Goal: Information Seeking & Learning: Learn about a topic

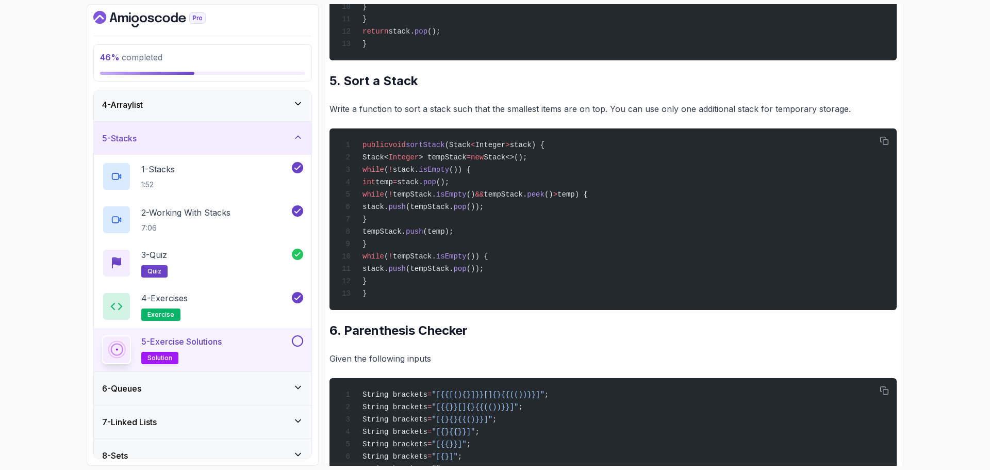
scroll to position [103, 0]
click at [296, 340] on button at bounding box center [297, 339] width 11 height 11
click at [302, 138] on icon at bounding box center [298, 136] width 10 height 10
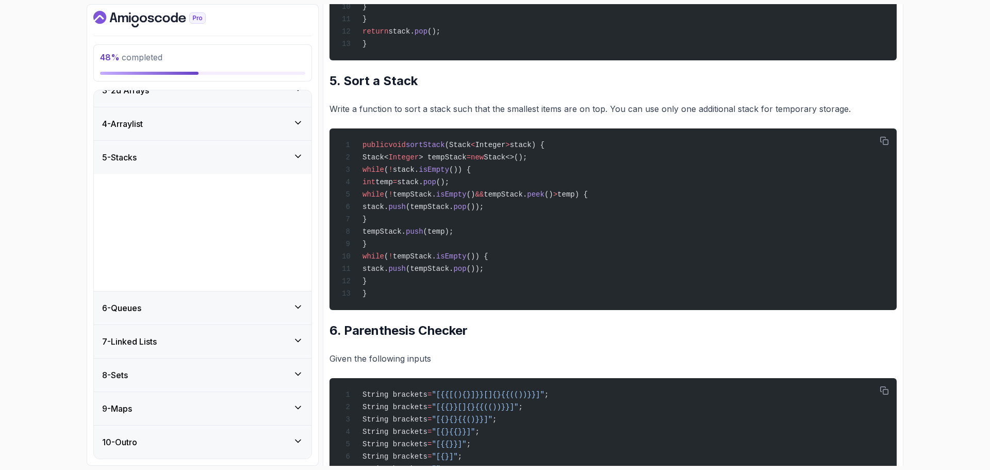
scroll to position [0, 0]
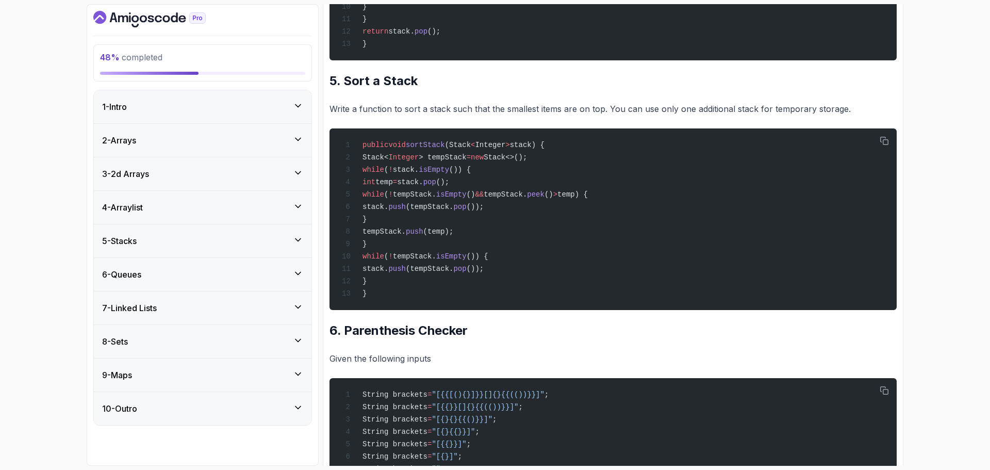
click at [261, 274] on div "6 - Queues" at bounding box center [202, 274] width 201 height 12
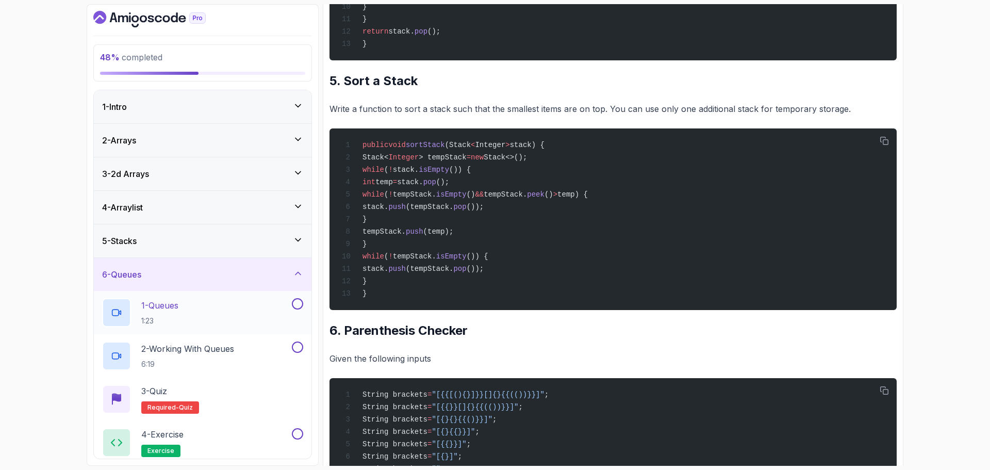
click at [209, 314] on div "1 - Queues 1:23" at bounding box center [196, 312] width 188 height 29
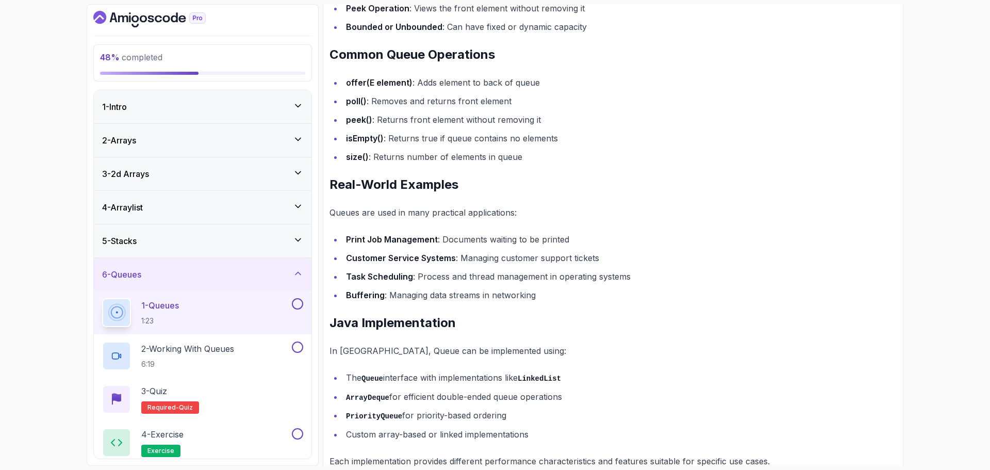
scroll to position [644, 0]
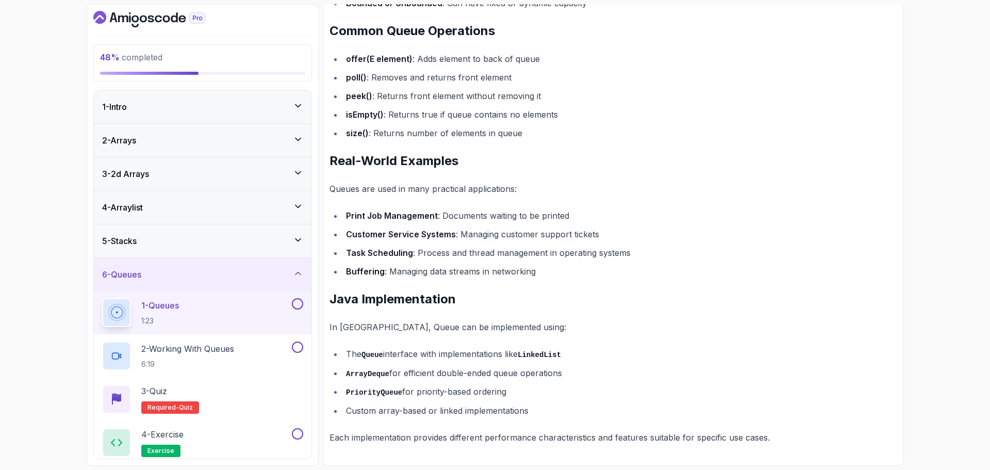
click at [150, 303] on p "1 - Queues" at bounding box center [160, 305] width 38 height 12
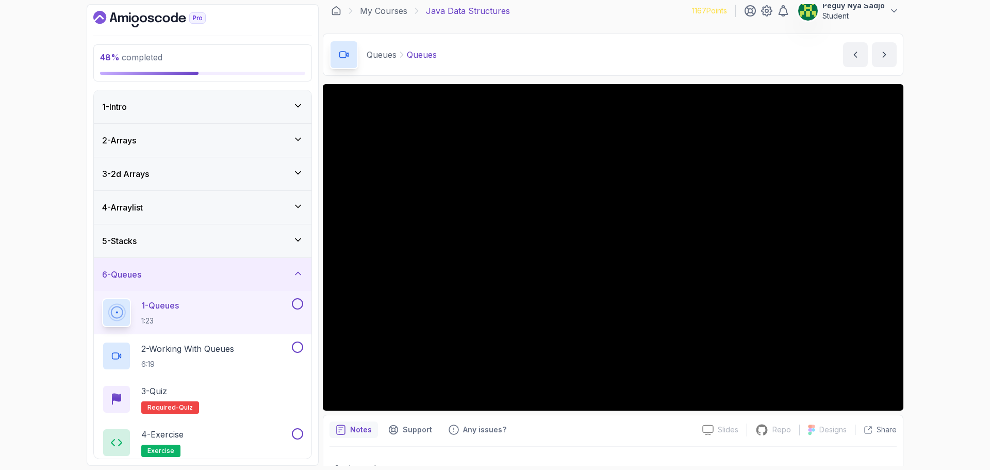
scroll to position [0, 0]
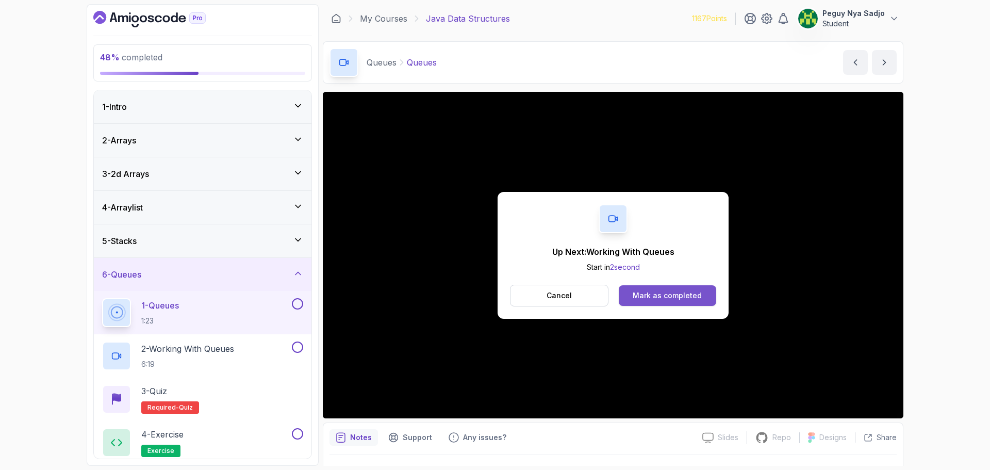
click at [646, 290] on div "Mark as completed" at bounding box center [666, 295] width 69 height 10
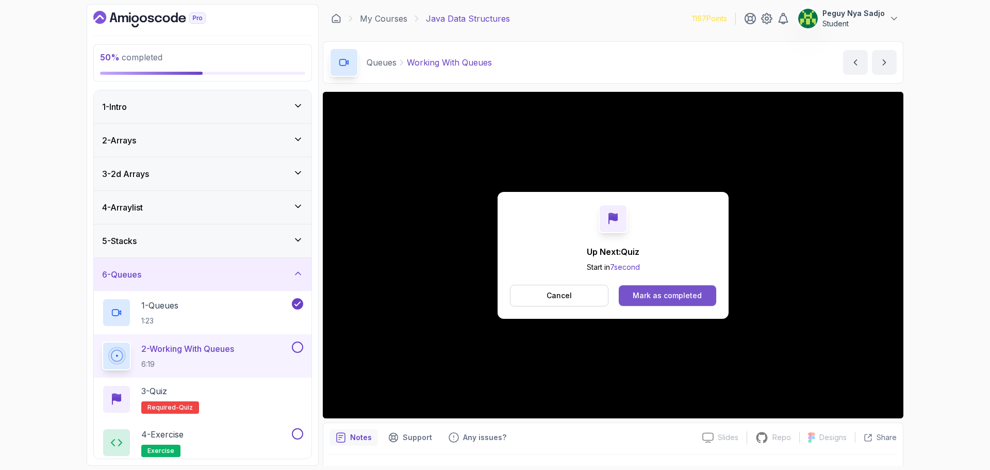
click at [672, 291] on div "Mark as completed" at bounding box center [666, 295] width 69 height 10
